Goal: Task Accomplishment & Management: Use online tool/utility

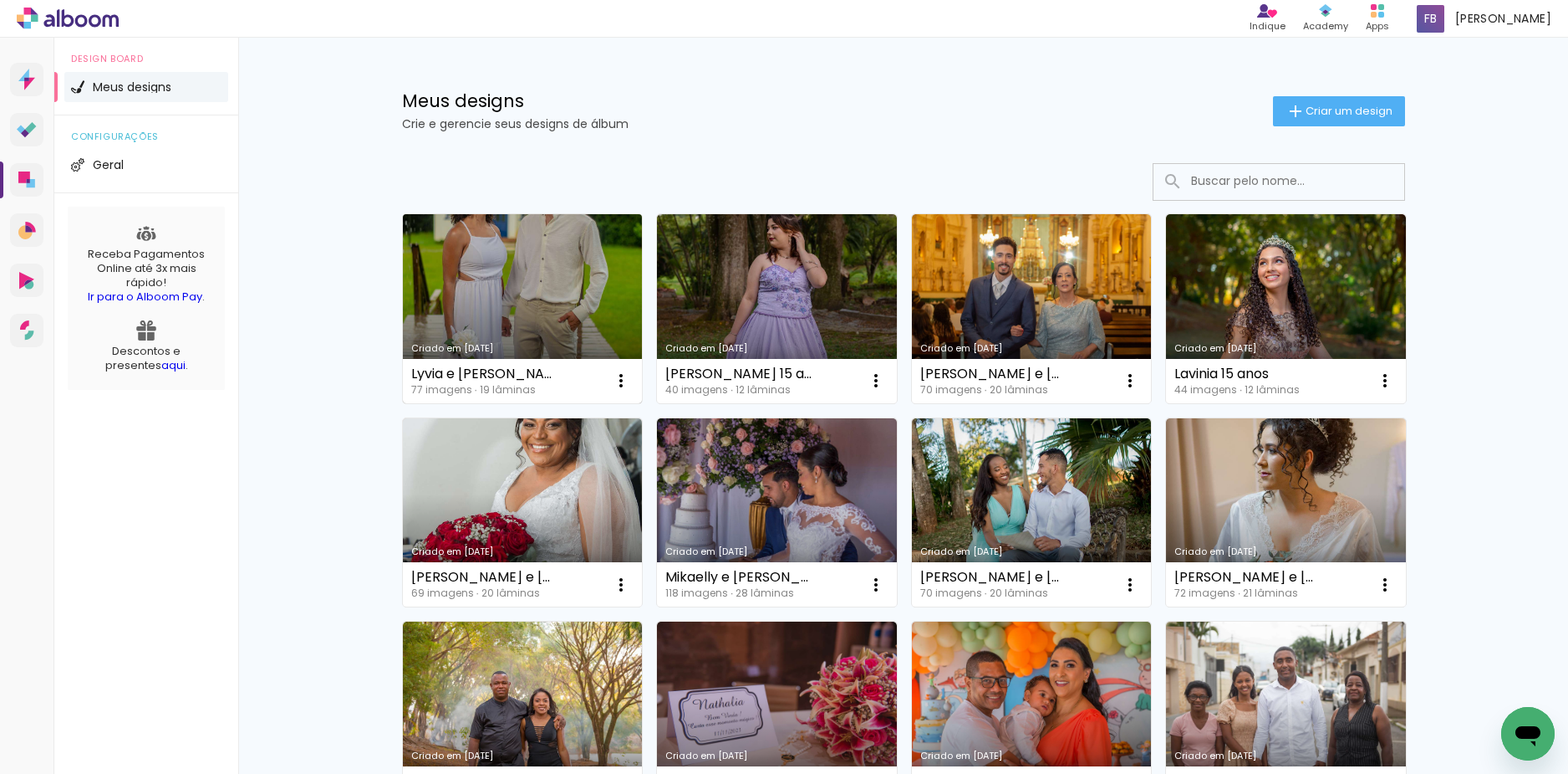
click at [477, 307] on link "Criado em [DATE]" at bounding box center [523, 308] width 240 height 189
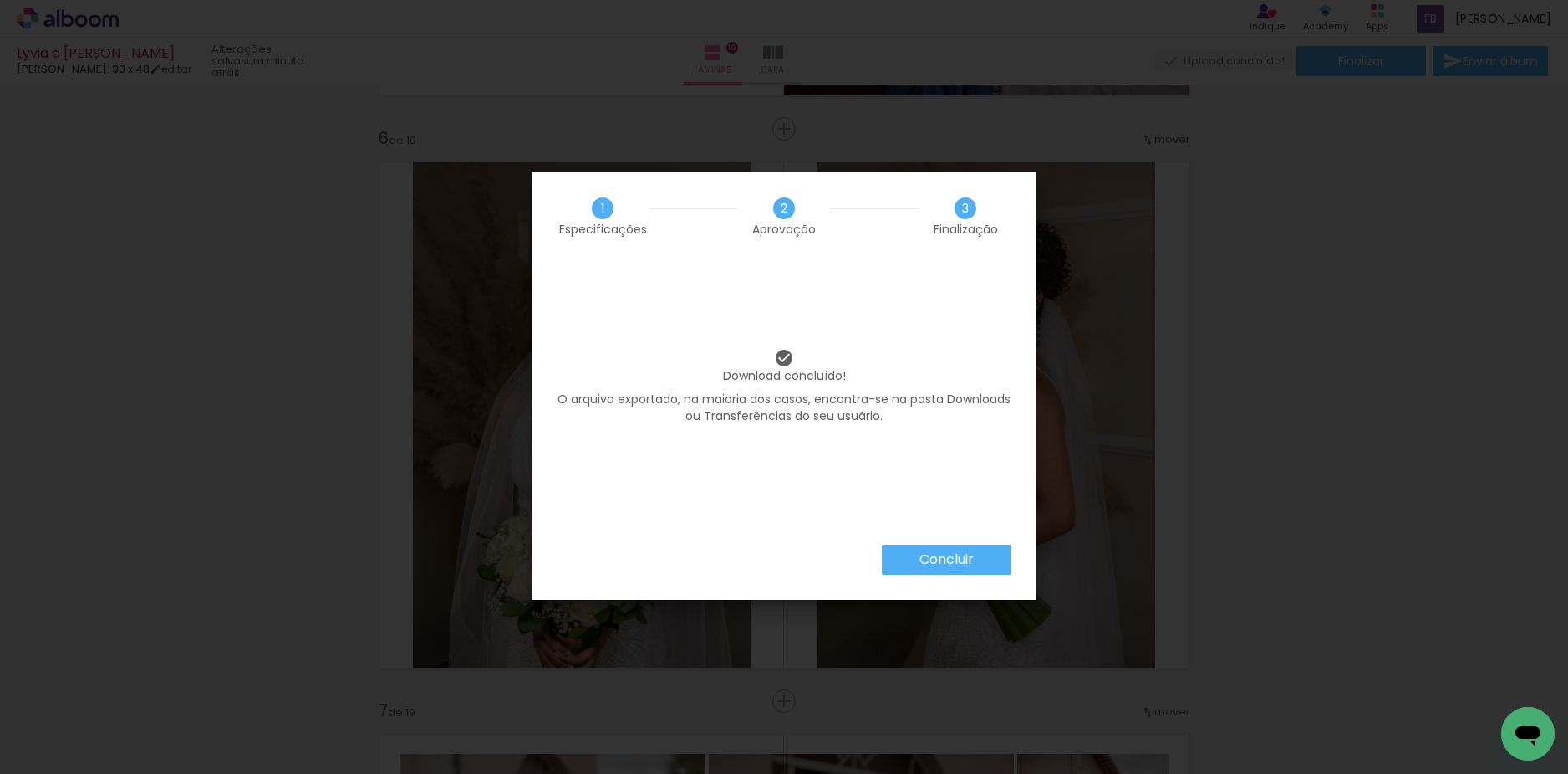
click at [978, 553] on paper-button "Concluir" at bounding box center [947, 560] width 130 height 31
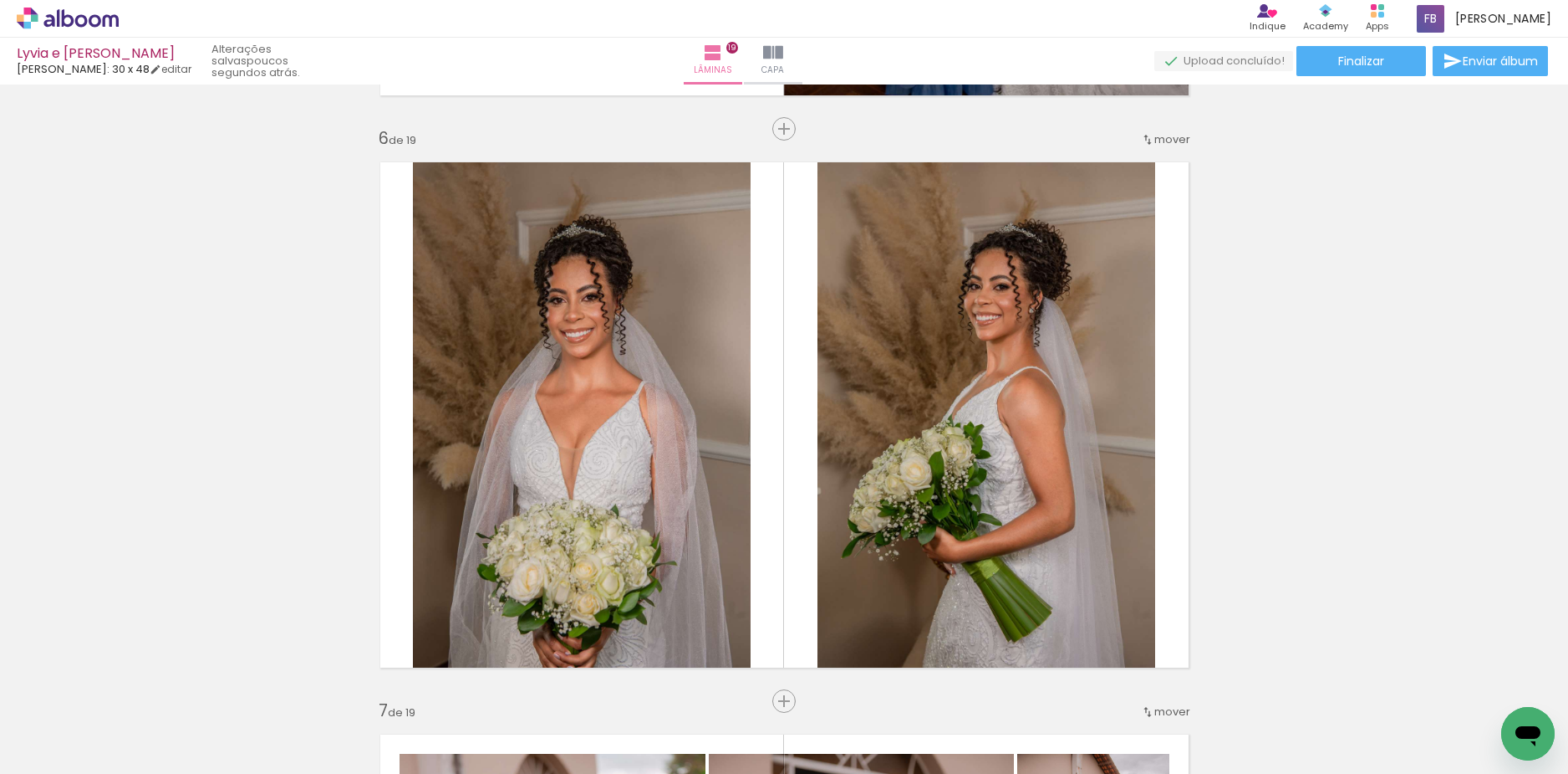
click at [803, 49] on div "Lâminas 19 Capa" at bounding box center [743, 60] width 120 height 47
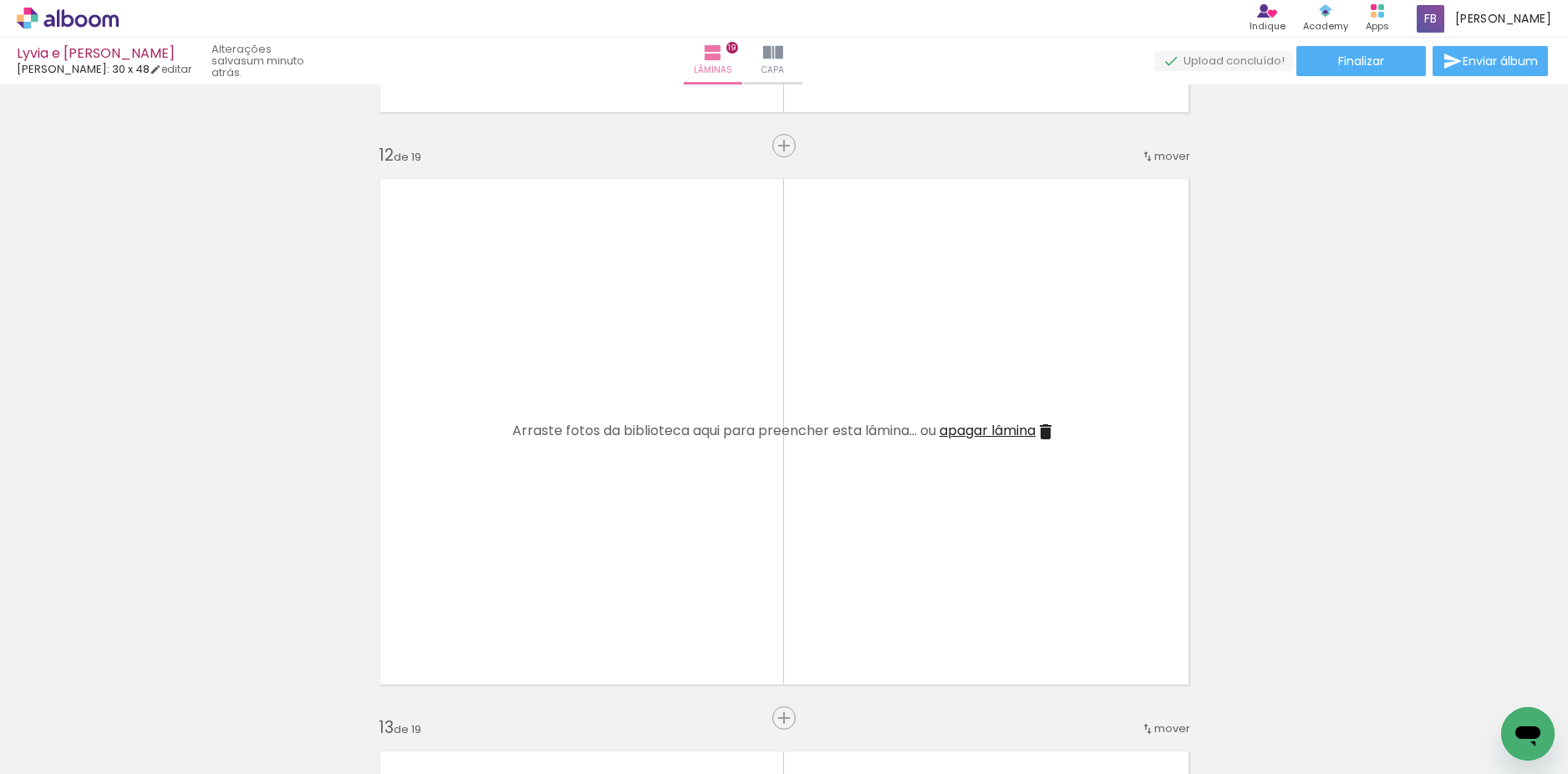
scroll to position [5938, 0]
